Goal: Task Accomplishment & Management: Complete application form

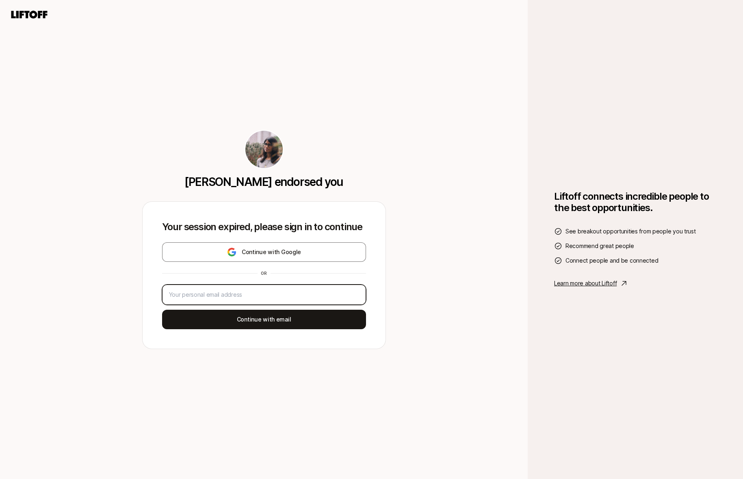
click at [242, 293] on input "email" at bounding box center [264, 295] width 190 height 10
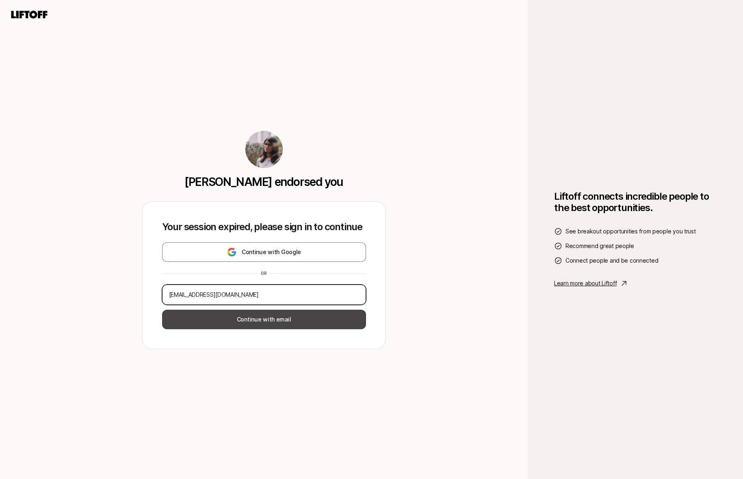
type input "[EMAIL_ADDRESS][DOMAIN_NAME]"
click at [304, 315] on button "Continue with email" at bounding box center [264, 319] width 204 height 19
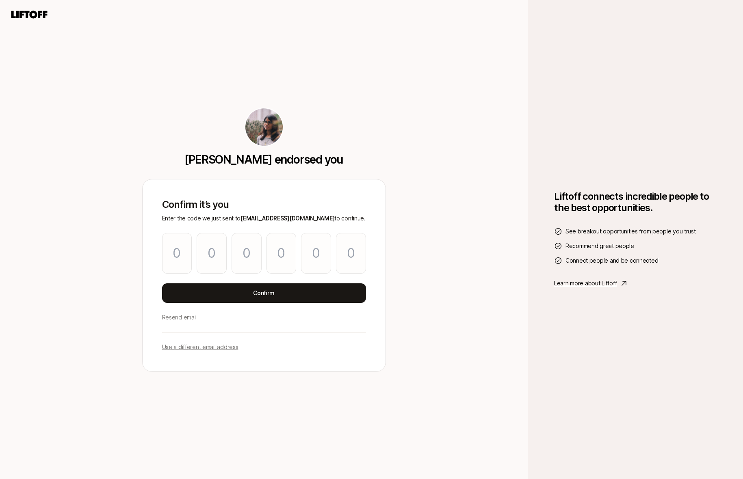
click at [188, 346] on p "Use a different email address" at bounding box center [200, 347] width 76 height 10
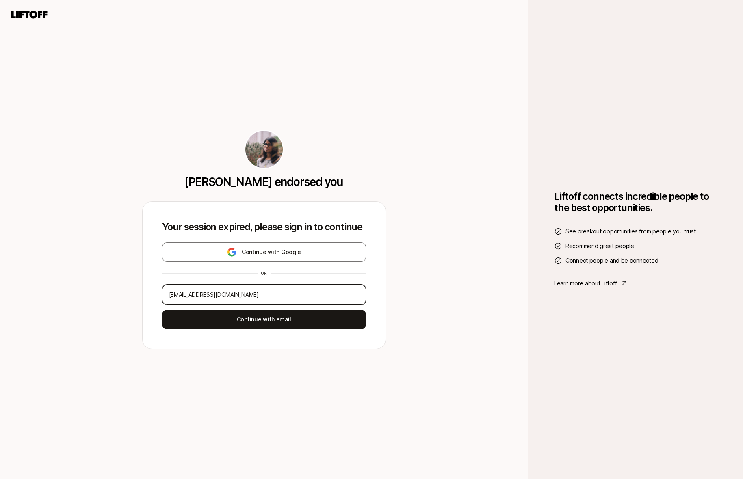
click at [188, 291] on input "[EMAIL_ADDRESS][DOMAIN_NAME]" at bounding box center [264, 295] width 190 height 10
type input "h"
type input "[EMAIL_ADDRESS][DOMAIN_NAME]"
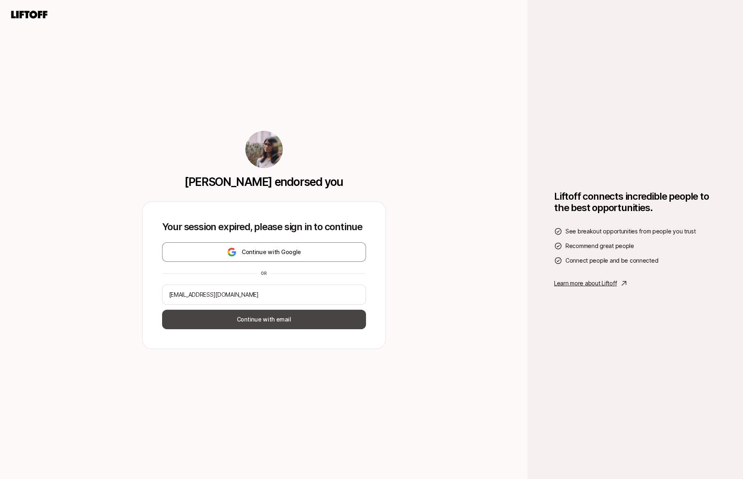
click at [331, 322] on button "Continue with email" at bounding box center [264, 319] width 204 height 19
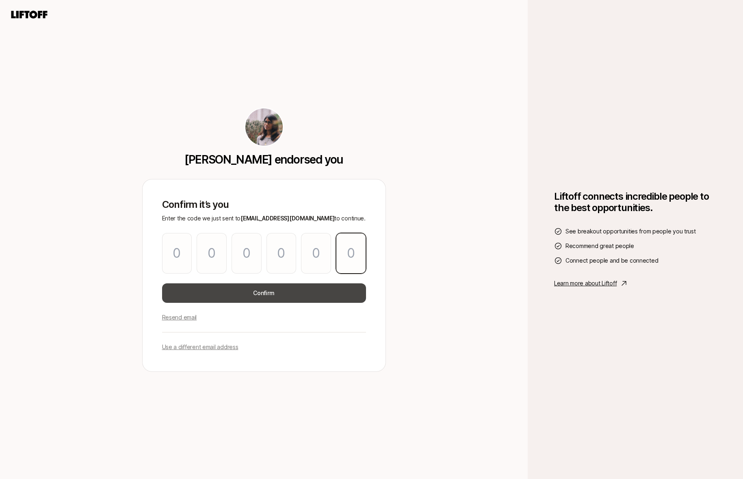
paste input "6"
type input "4"
type input "1"
type input "0"
type input "5"
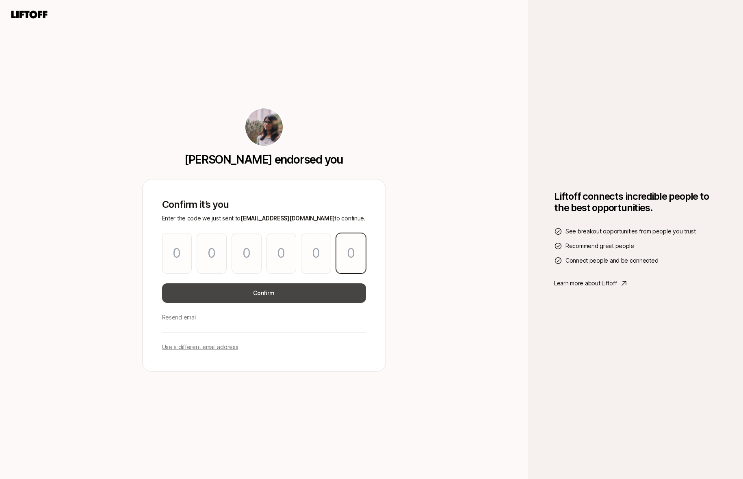
type input "0"
type input "6"
click at [225, 294] on button "Confirm" at bounding box center [264, 292] width 204 height 19
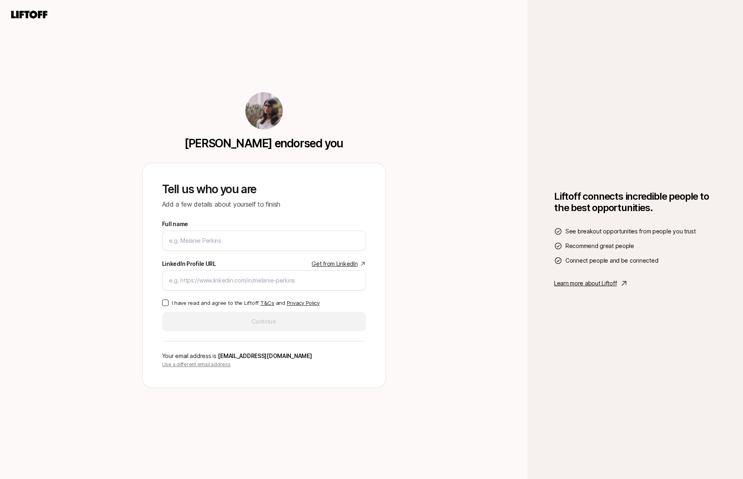
click at [209, 365] on p "Use a different email address" at bounding box center [264, 364] width 204 height 7
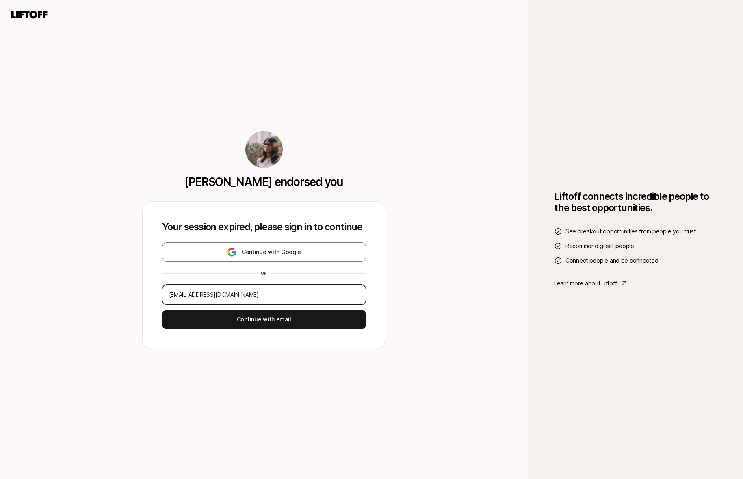
click at [206, 297] on input "[EMAIL_ADDRESS][DOMAIN_NAME]" at bounding box center [264, 295] width 190 height 10
type input "[EMAIL_ADDRESS][DOMAIN_NAME]"
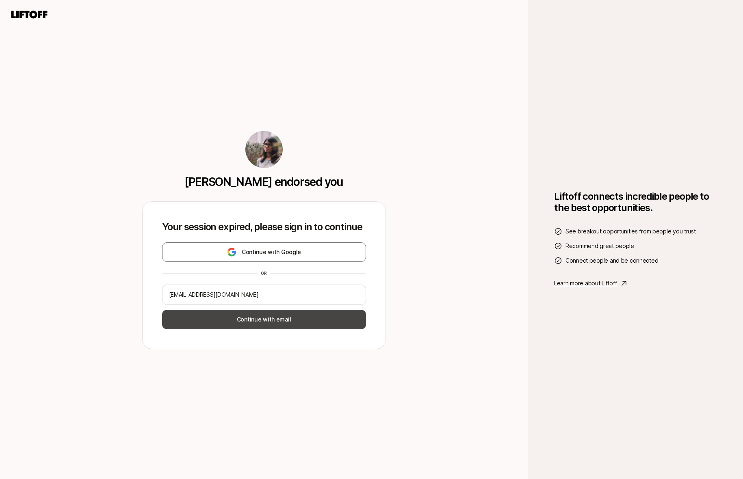
click at [238, 313] on button "Continue with email" at bounding box center [264, 319] width 204 height 19
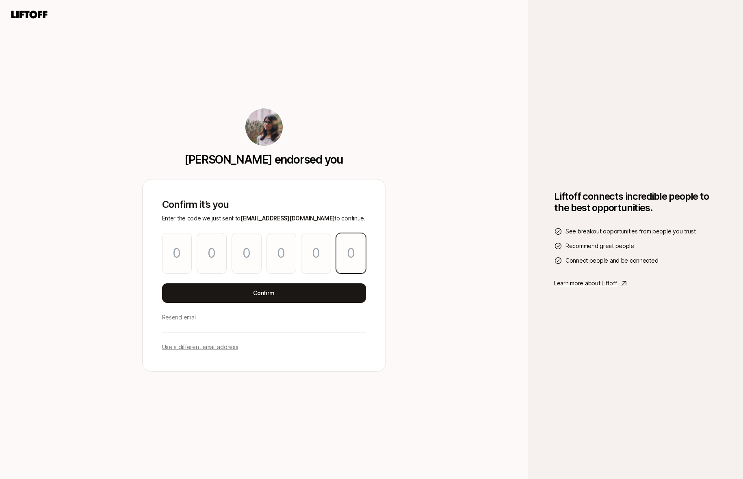
paste input "0"
type input "4"
type input "6"
type input "0"
type input "4"
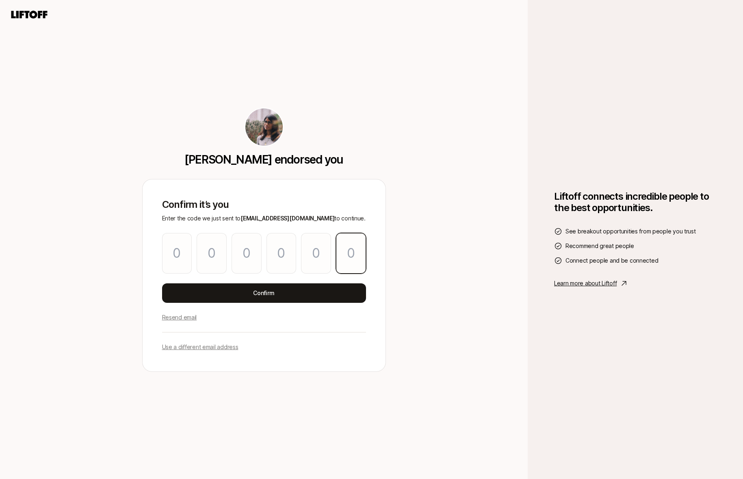
type input "9"
type input "0"
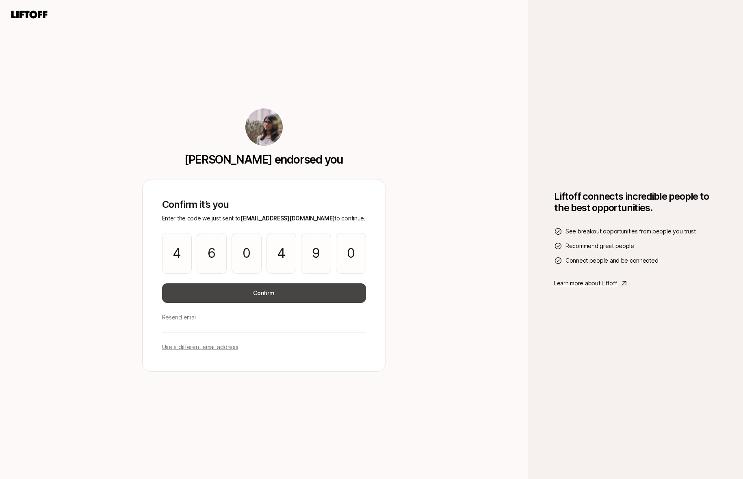
click at [268, 295] on button "Confirm" at bounding box center [264, 292] width 204 height 19
click at [274, 292] on button "Confirm" at bounding box center [264, 292] width 204 height 19
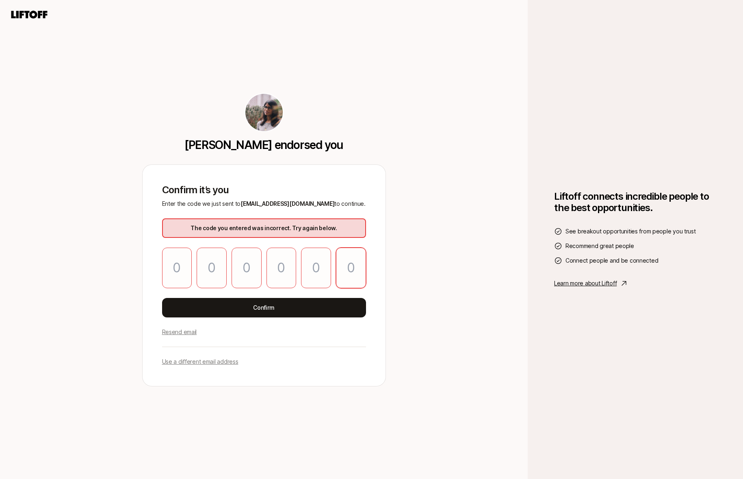
paste input "0"
type input "4"
type input "6"
type input "0"
type input "4"
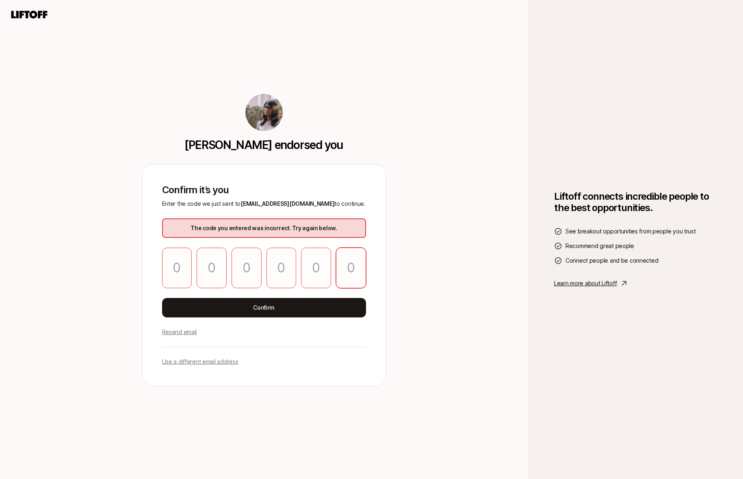
type input "9"
type input "0"
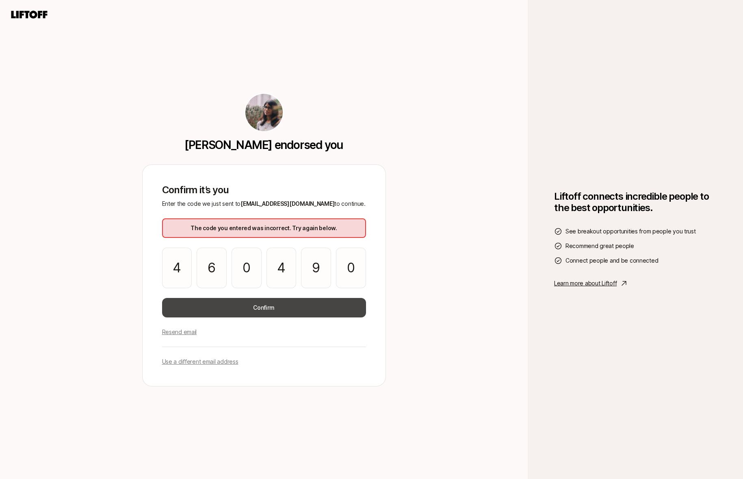
click at [270, 307] on button "Confirm" at bounding box center [264, 307] width 204 height 19
paste input "0"
type input "4"
type input "6"
type input "0"
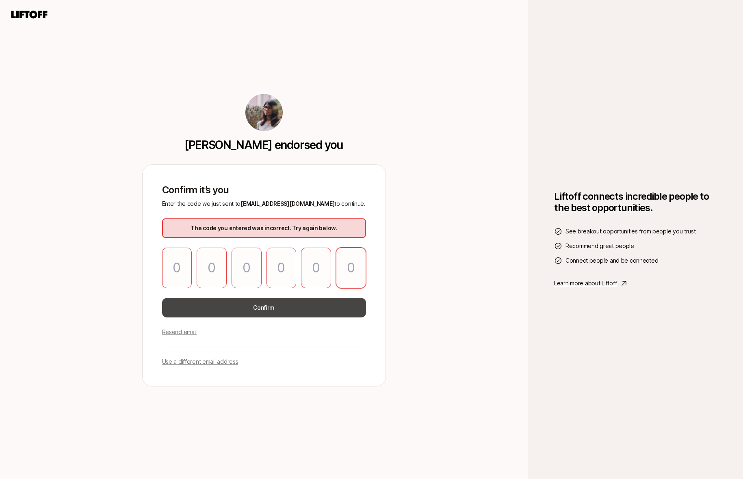
type input "4"
type input "9"
type input "0"
click at [319, 312] on button "Confirm" at bounding box center [264, 307] width 204 height 19
click at [184, 334] on p "Resend email" at bounding box center [179, 332] width 35 height 10
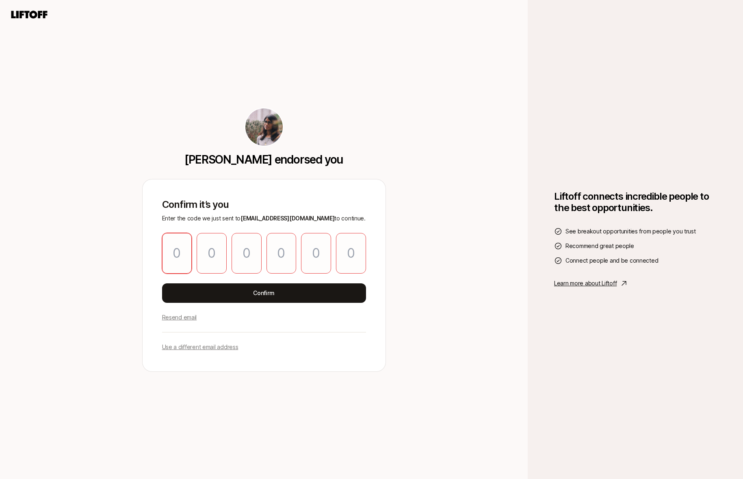
click at [182, 248] on input "Please enter OTP character 1" at bounding box center [177, 253] width 30 height 41
paste input "6"
type input "8"
type input "1"
type input "3"
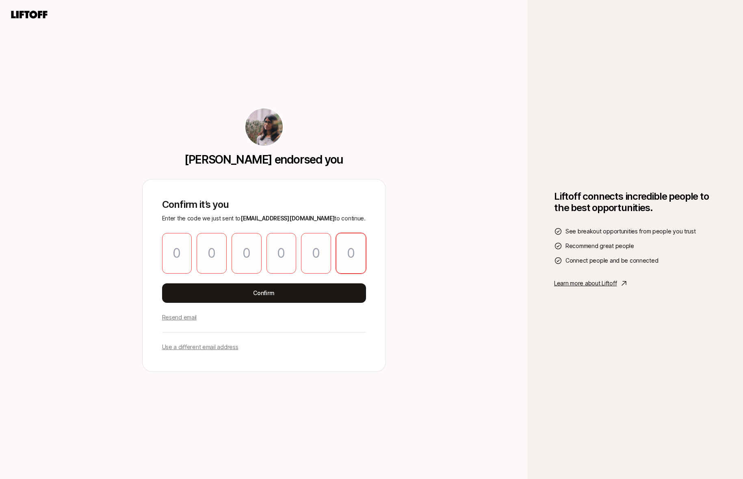
type input "6"
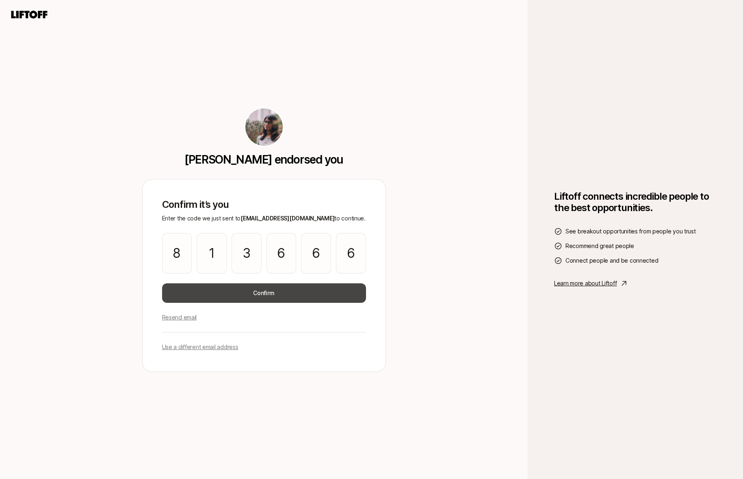
click at [238, 290] on button "Confirm" at bounding box center [264, 292] width 204 height 19
click at [266, 299] on button "Confirm" at bounding box center [264, 292] width 204 height 19
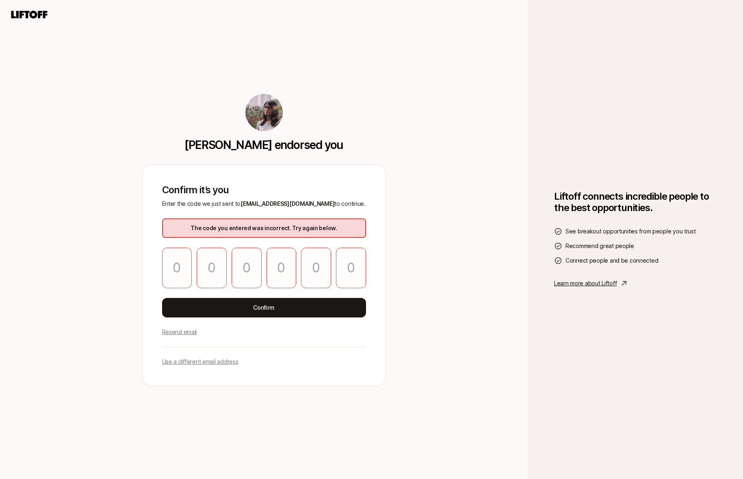
click at [260, 107] on img at bounding box center [263, 112] width 37 height 37
click at [25, 16] on icon at bounding box center [29, 14] width 39 height 11
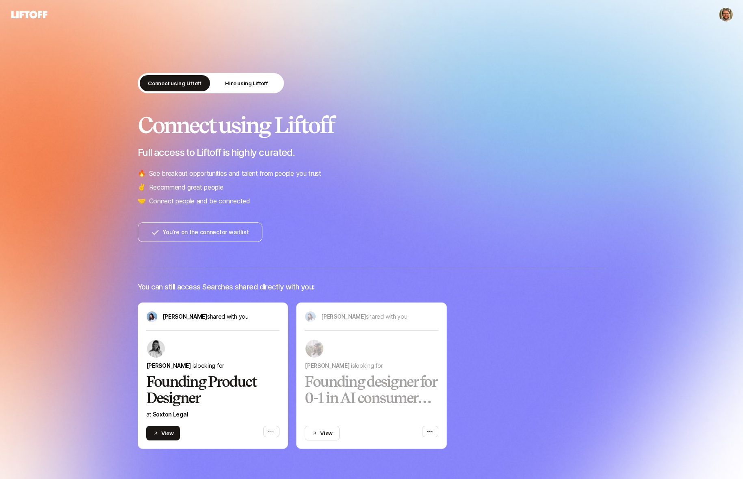
click at [723, 15] on html "Connect using Liftoff Hire using Liftoff Connect using Liftoff Full access to L…" at bounding box center [371, 239] width 743 height 479
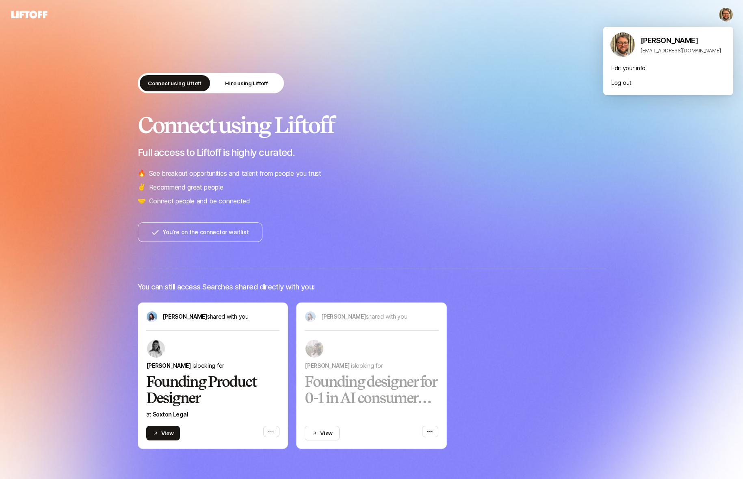
click at [492, 91] on html "Connect using Liftoff Hire using Liftoff Connect using Liftoff Full access to L…" at bounding box center [371, 239] width 743 height 479
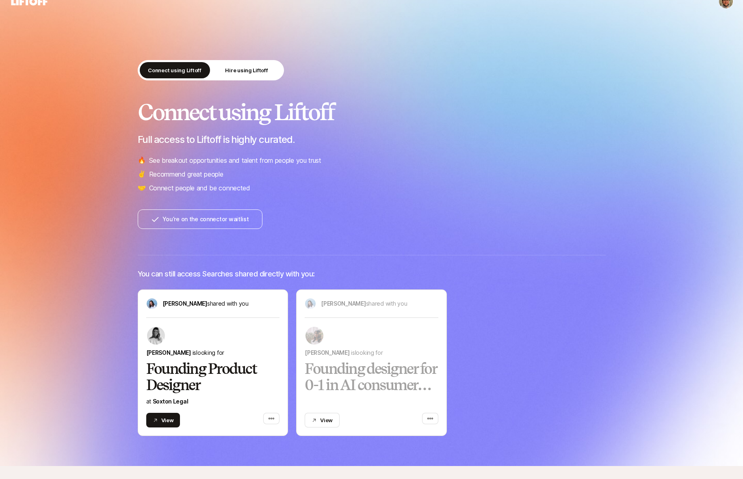
scroll to position [17, 0]
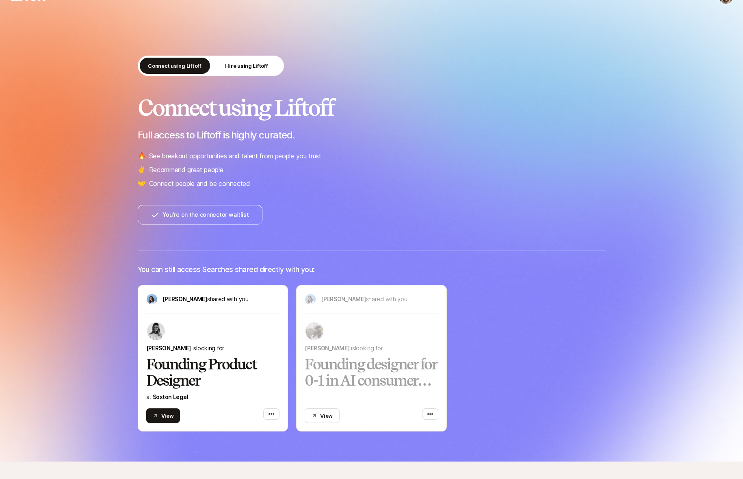
click at [228, 216] on button "You’re on the connector waitlist" at bounding box center [200, 214] width 125 height 19
click at [372, 343] on div "[PERSON_NAME] is looking for Founding designer for 0-1 in AI consumer commerce …" at bounding box center [372, 373] width 134 height 102
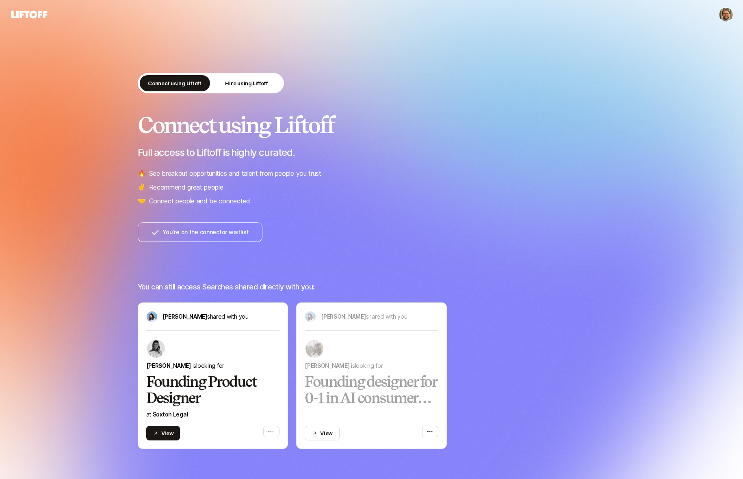
scroll to position [17, 0]
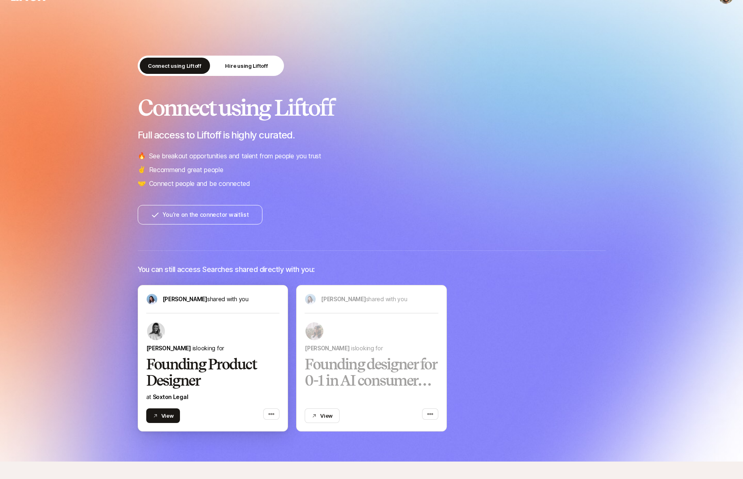
click at [236, 338] on div at bounding box center [213, 331] width 134 height 19
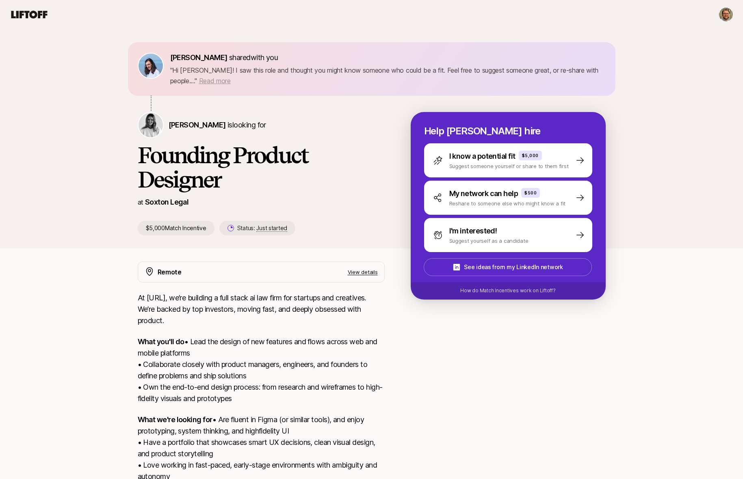
click at [199, 84] on span "Read more" at bounding box center [215, 81] width 32 height 8
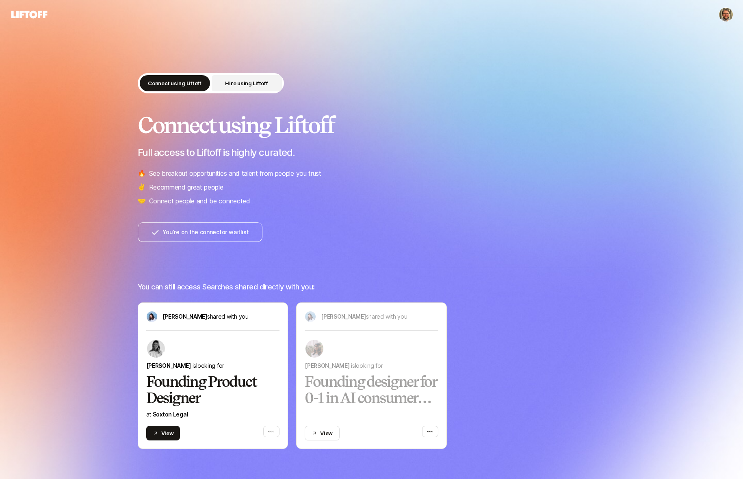
click at [231, 82] on p "Hire using Liftoff" at bounding box center [246, 83] width 43 height 8
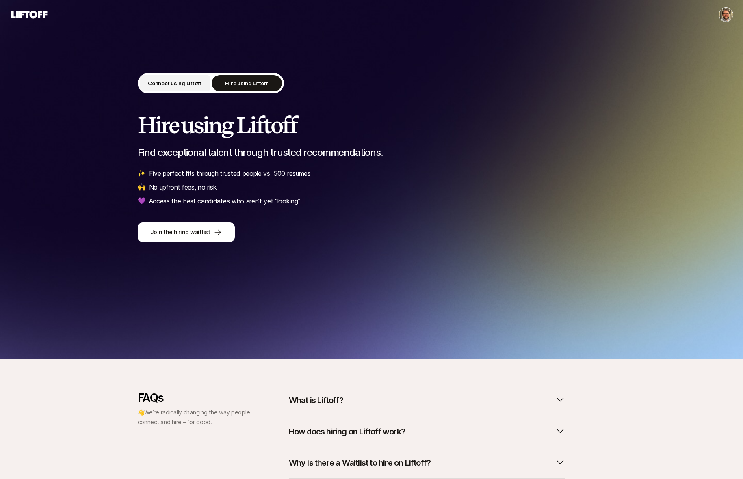
click at [189, 83] on p "Connect using Liftoff" at bounding box center [175, 83] width 54 height 8
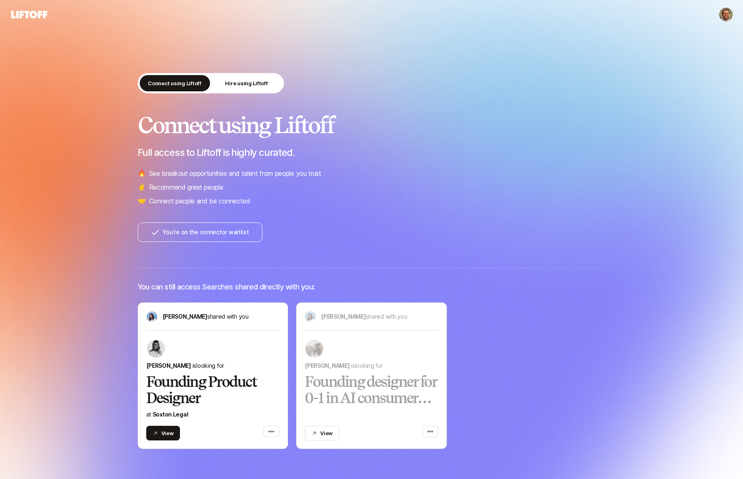
click at [37, 13] on icon at bounding box center [29, 14] width 39 height 11
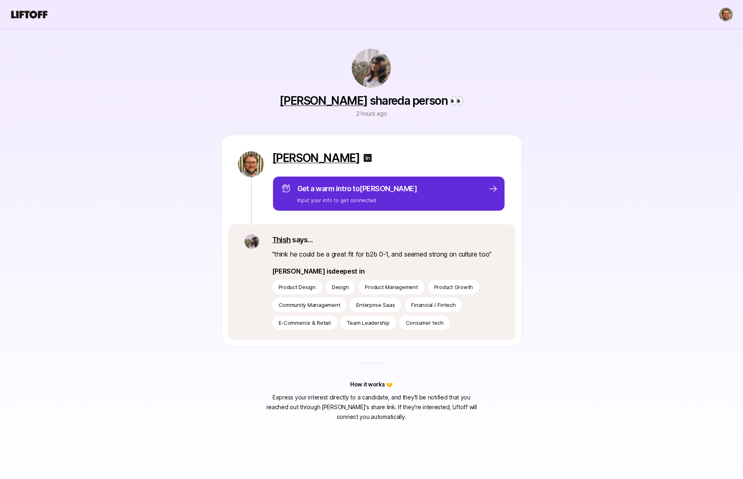
click at [463, 258] on p "" think he could be a great fit for b2b 0-1, and seemed strong on culture too "" at bounding box center [385, 254] width 227 height 11
click at [345, 98] on link "[PERSON_NAME]" at bounding box center [323, 101] width 88 height 14
